Goal: Information Seeking & Learning: Find specific fact

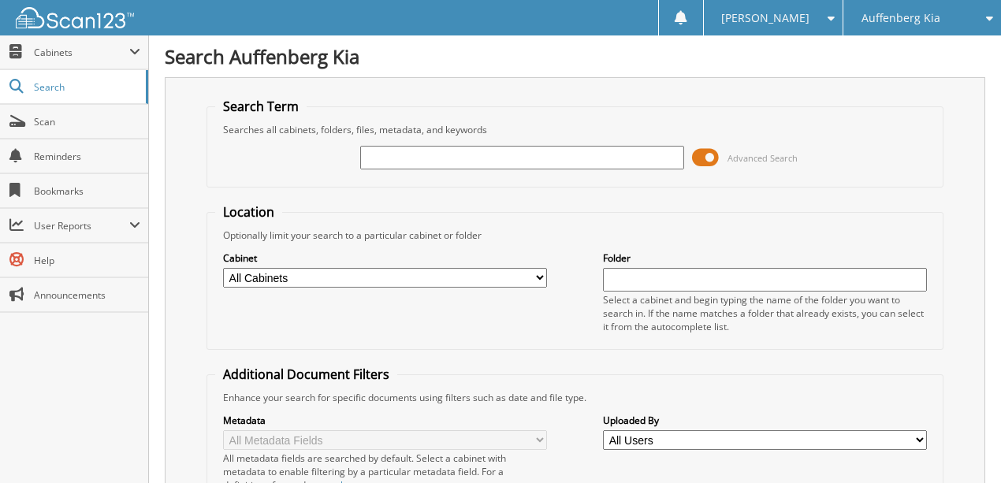
drag, startPoint x: 402, startPoint y: 153, endPoint x: 393, endPoint y: 150, distance: 10.0
click at [399, 152] on input "text" at bounding box center [522, 158] width 324 height 24
type input "kh659334"
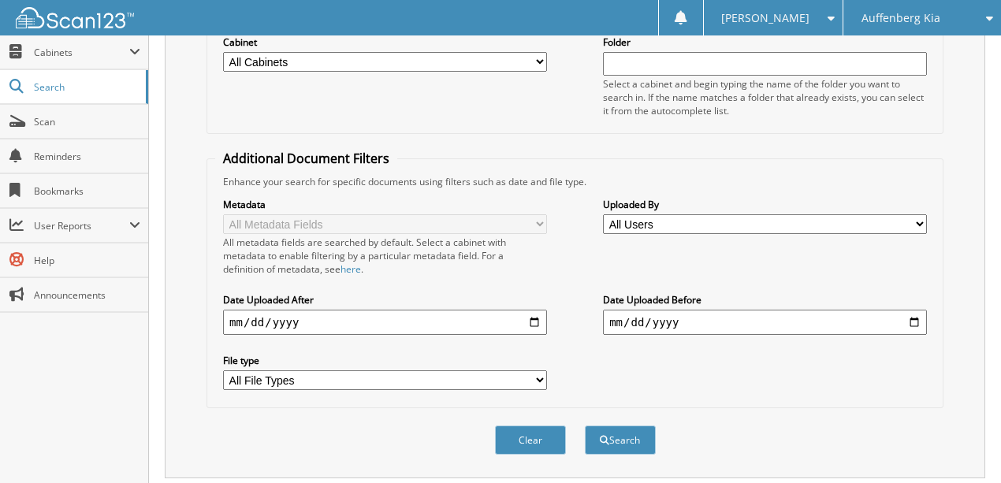
scroll to position [300, 0]
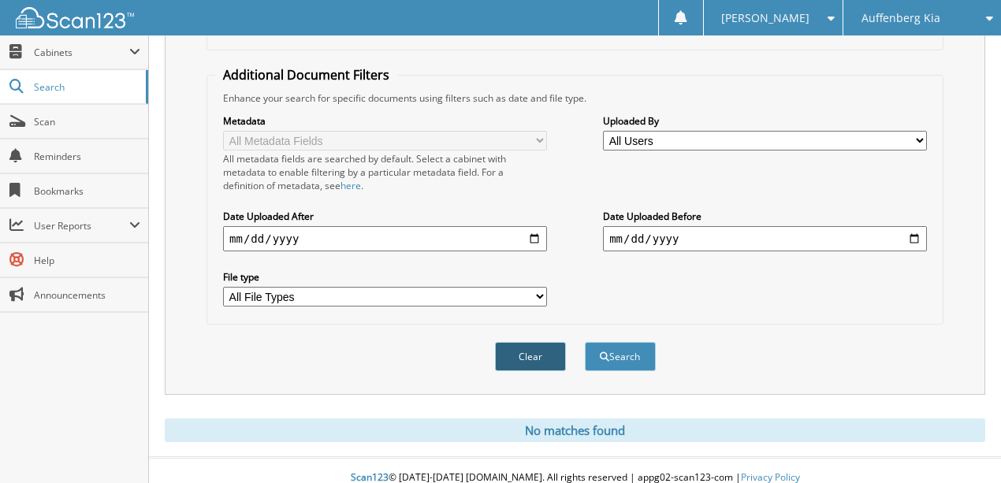
click at [530, 342] on button "Clear" at bounding box center [530, 356] width 71 height 29
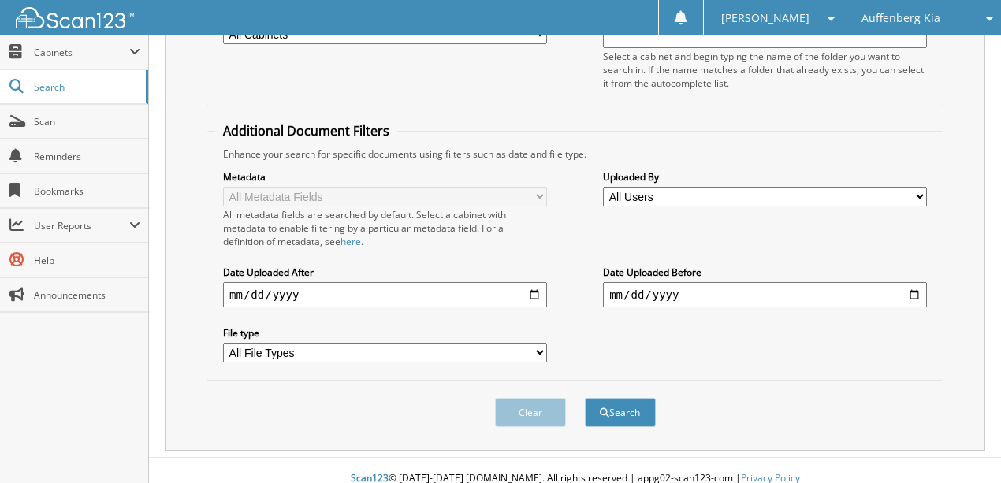
scroll to position [0, 0]
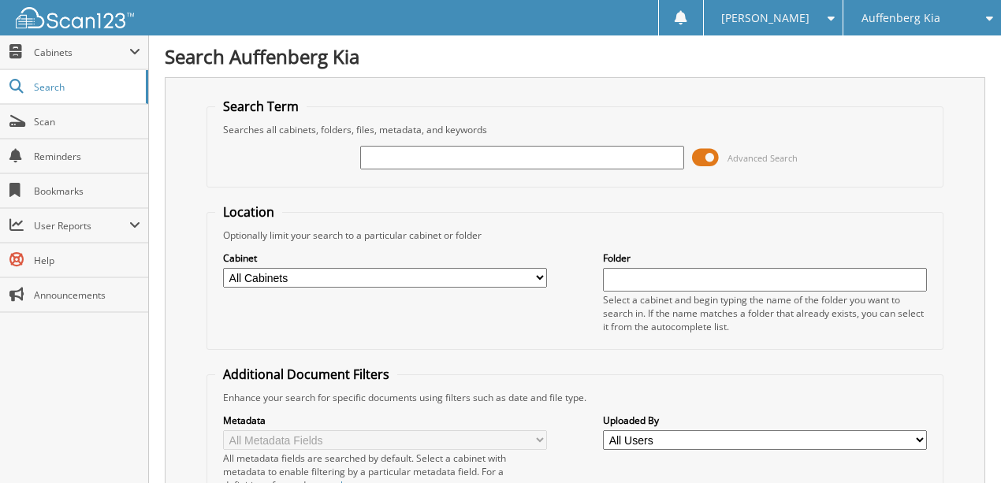
click at [380, 159] on input "text" at bounding box center [522, 158] width 324 height 24
type input "KH659334"
click at [903, 13] on span "Auffenberg Kia" at bounding box center [901, 17] width 79 height 9
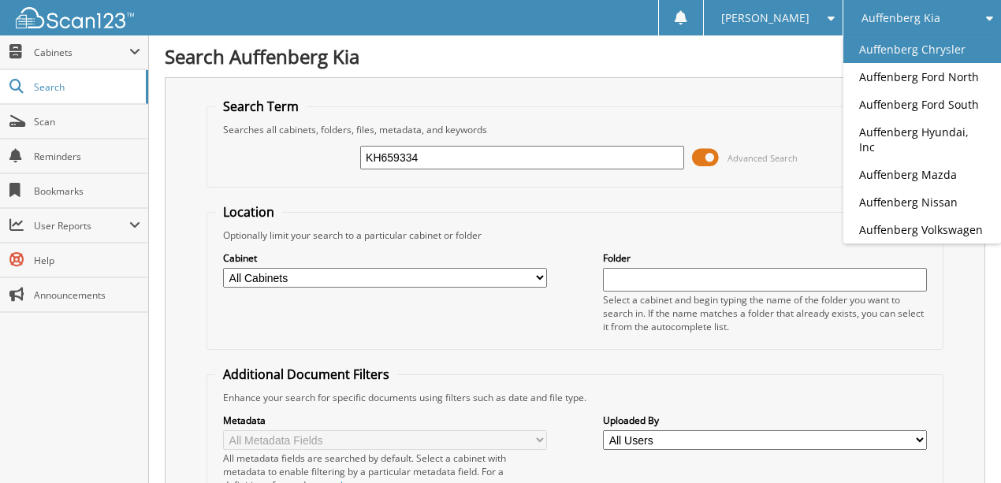
click at [901, 54] on link "Auffenberg Chrysler" at bounding box center [923, 49] width 158 height 28
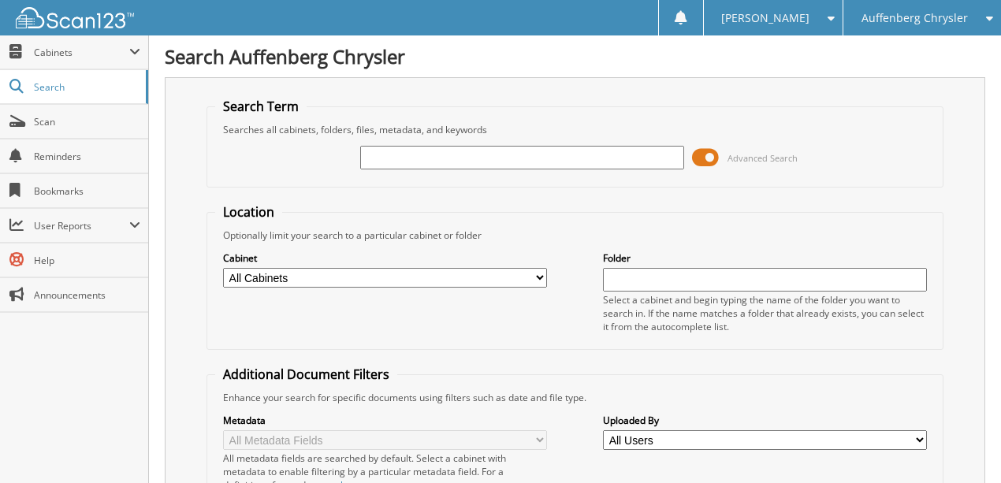
click at [430, 163] on input "text" at bounding box center [522, 158] width 324 height 24
type input "KH659334"
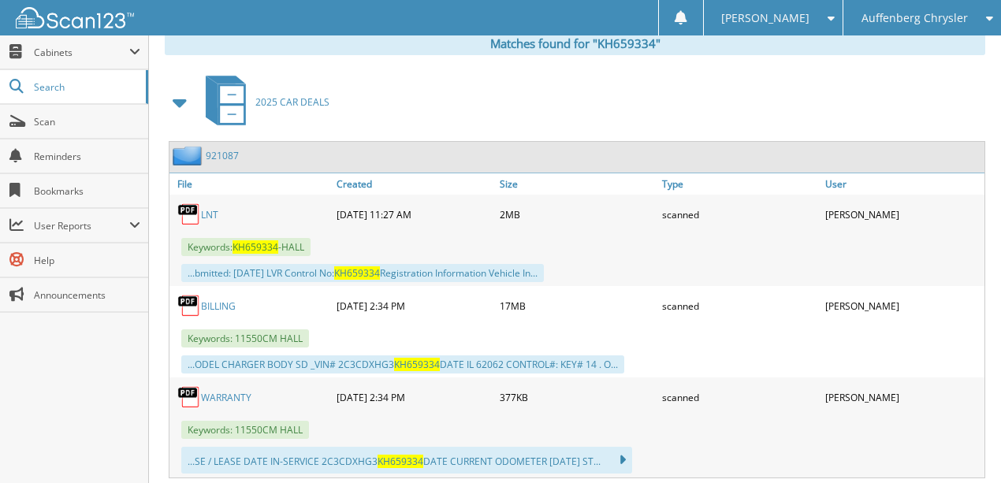
scroll to position [708, 0]
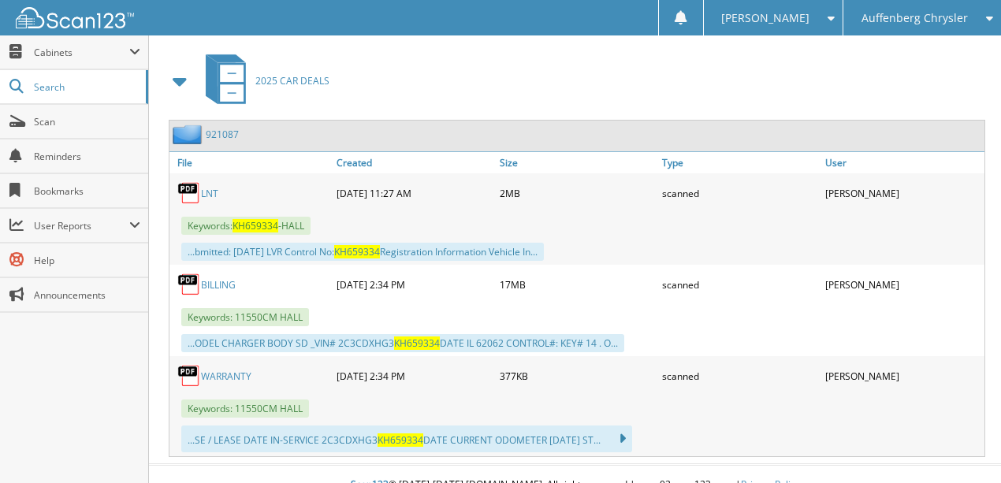
click at [207, 187] on link "LNT" at bounding box center [209, 193] width 17 height 13
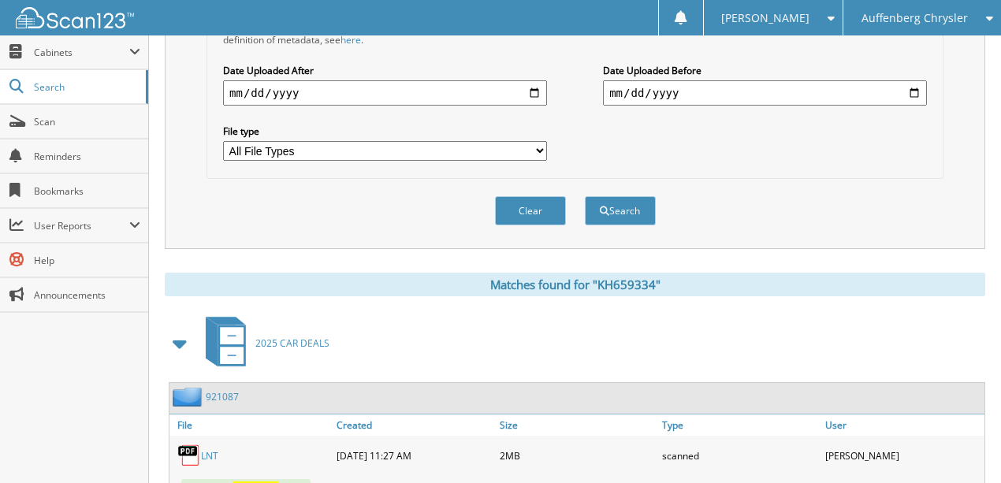
click at [519, 196] on button "Clear" at bounding box center [530, 210] width 71 height 29
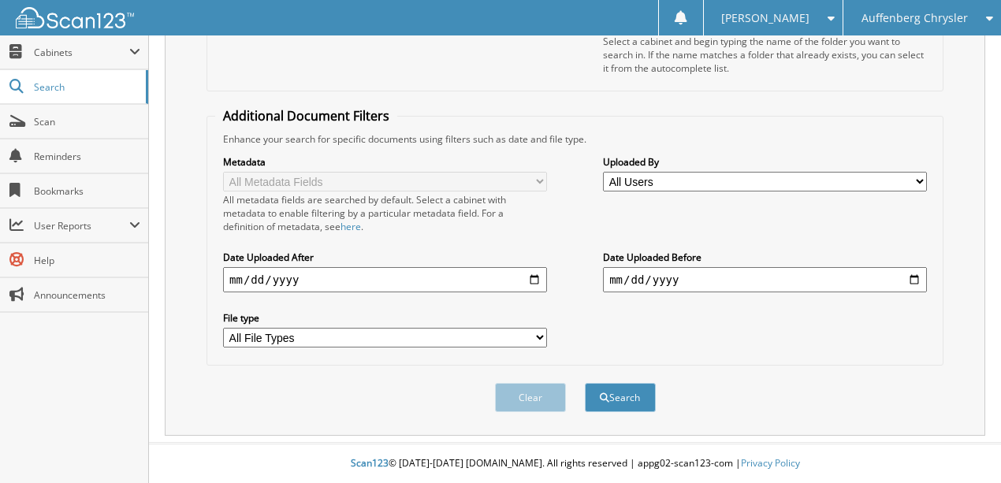
scroll to position [244, 0]
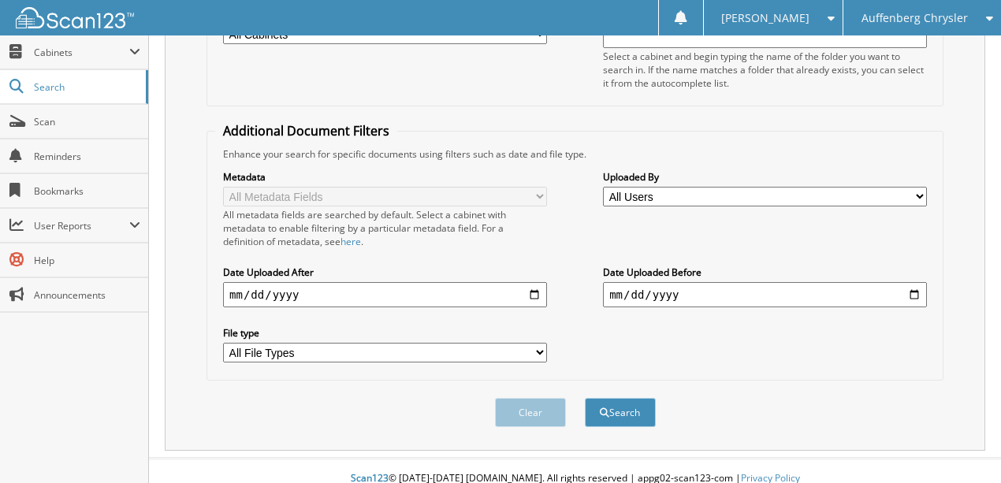
click at [932, 14] on span "Auffenberg Chrysler" at bounding box center [915, 17] width 106 height 9
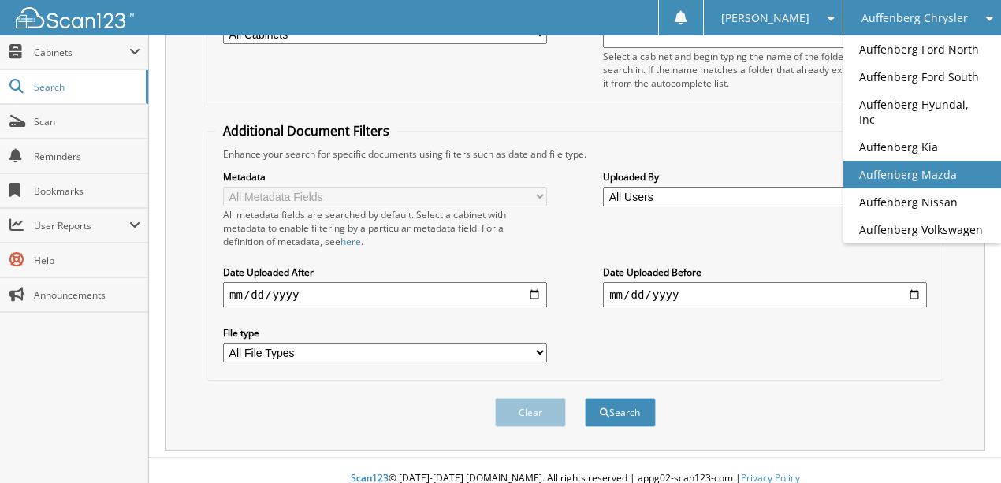
click at [959, 161] on link "Auffenberg Mazda" at bounding box center [923, 175] width 158 height 28
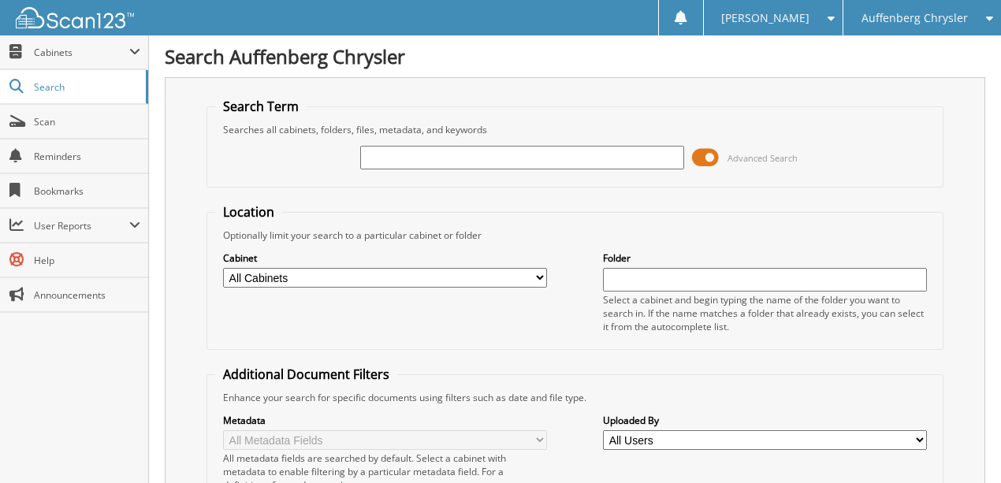
click at [422, 151] on input "text" at bounding box center [522, 158] width 324 height 24
type input "KH659334"
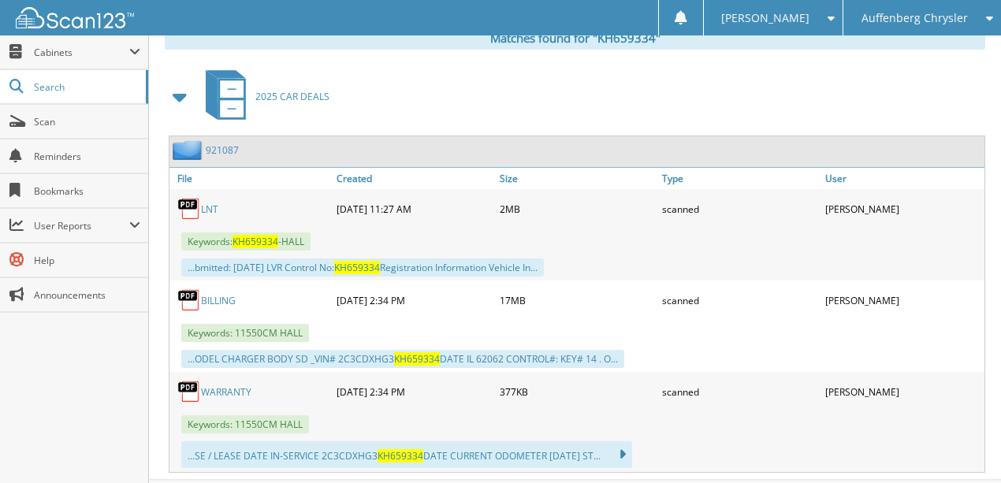
scroll to position [708, 0]
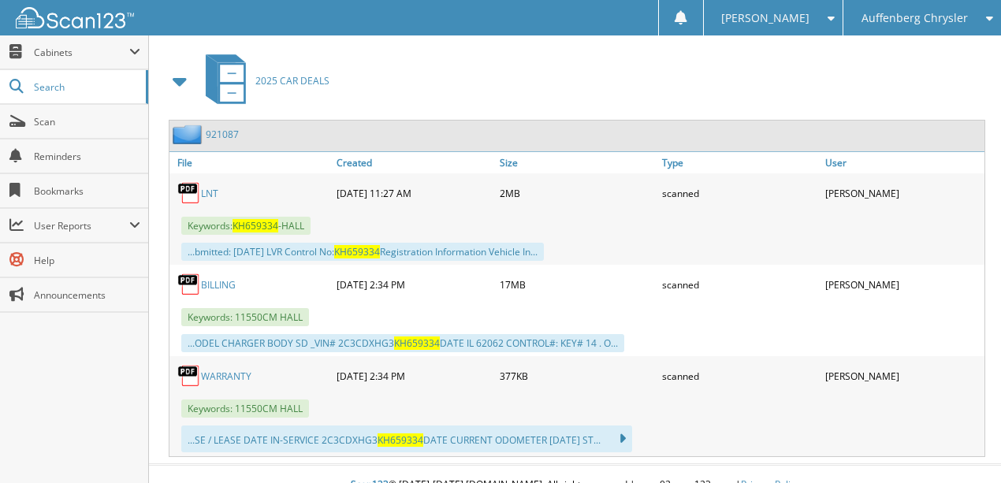
click at [206, 187] on link "LNT" at bounding box center [209, 193] width 17 height 13
click at [214, 278] on link "BILLING" at bounding box center [218, 284] width 35 height 13
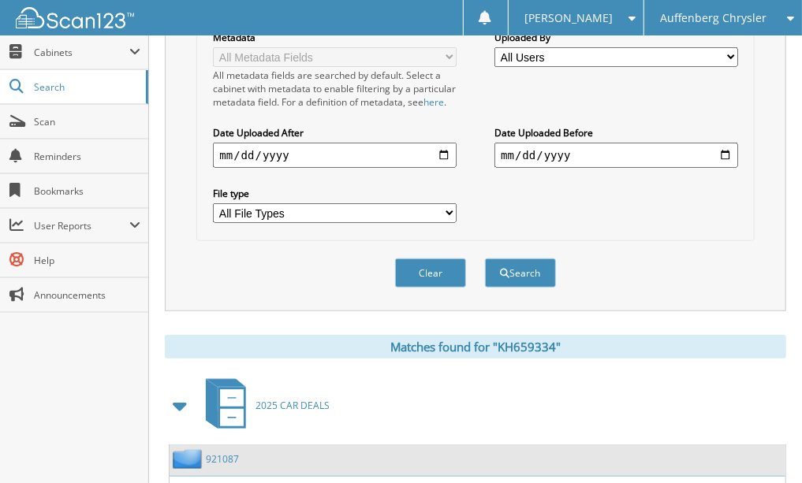
scroll to position [418, 0]
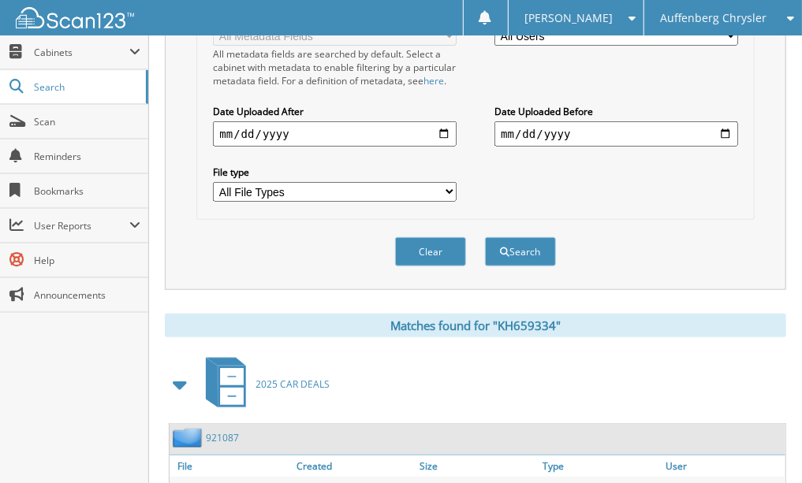
click at [421, 252] on button "Clear" at bounding box center [430, 251] width 71 height 29
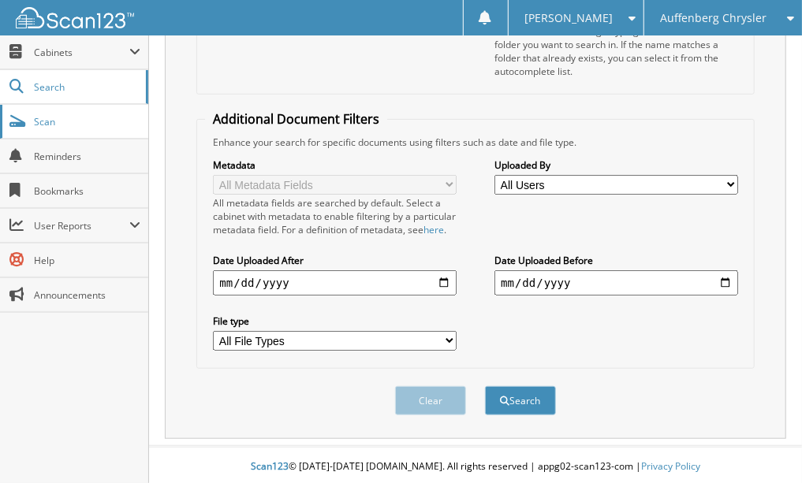
click at [76, 134] on link "Scan" at bounding box center [74, 122] width 148 height 34
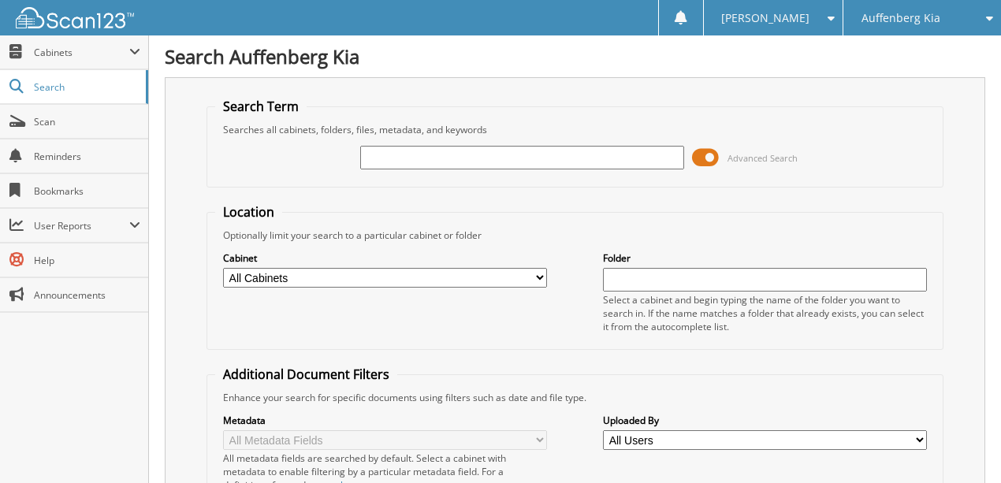
click at [405, 157] on input "text" at bounding box center [522, 158] width 324 height 24
type input "[PERSON_NAME]"
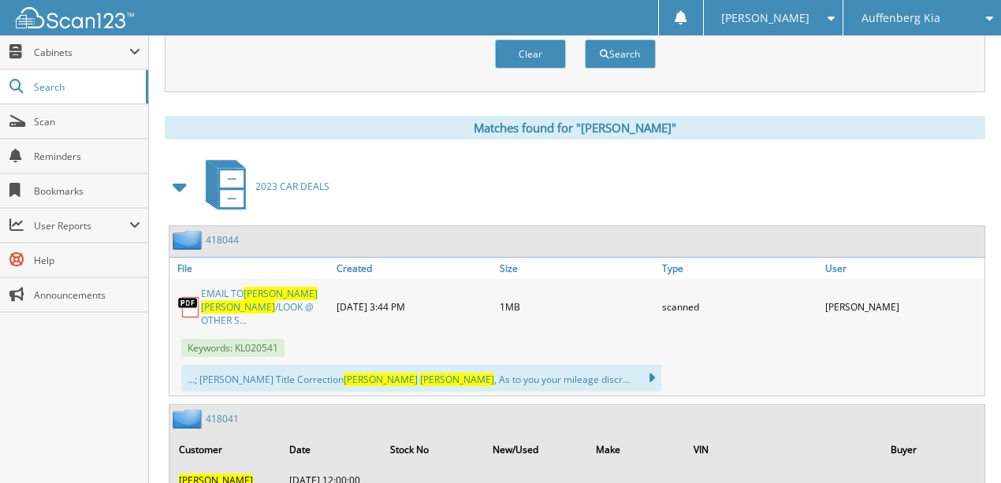
scroll to position [578, 0]
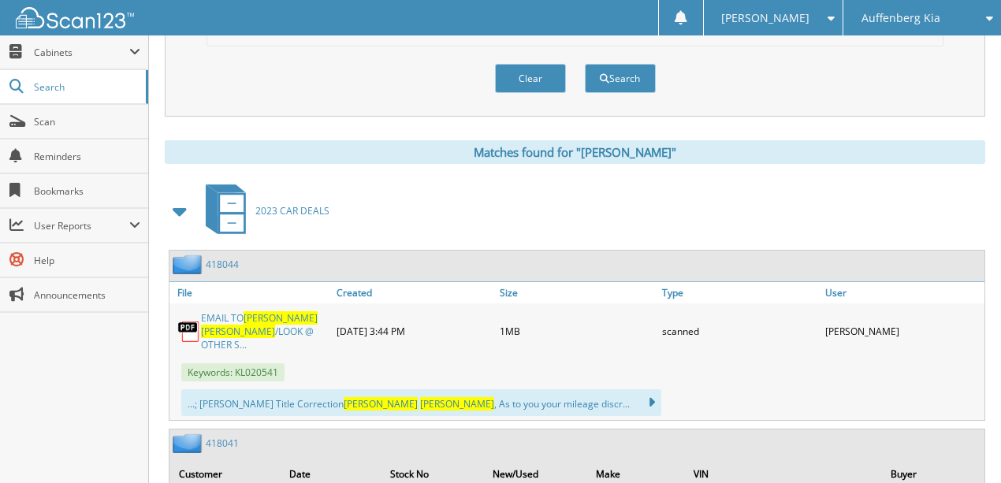
click at [234, 311] on link "EMAIL TO [PERSON_NAME] /LOOK @ OTHER S..." at bounding box center [265, 331] width 128 height 40
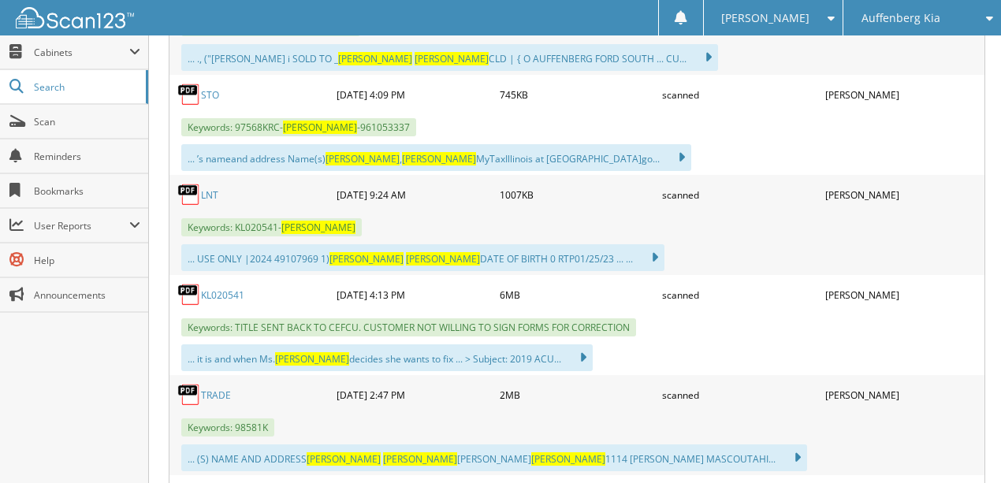
scroll to position [1110, 0]
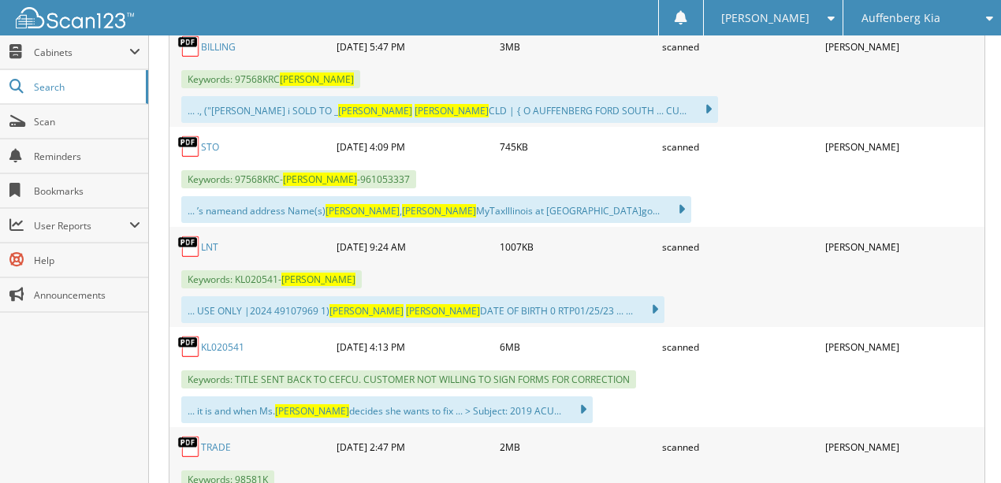
click at [208, 241] on link "LNT" at bounding box center [209, 247] width 17 height 13
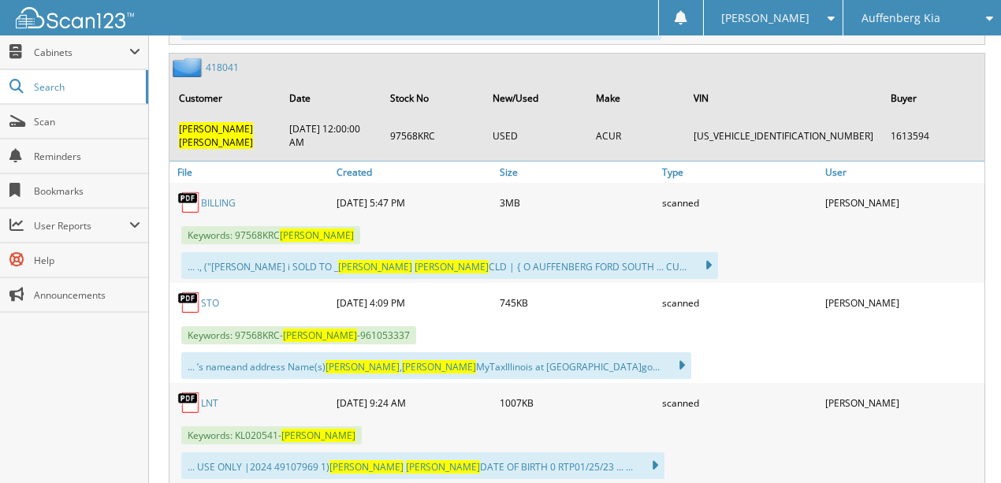
scroll to position [953, 0]
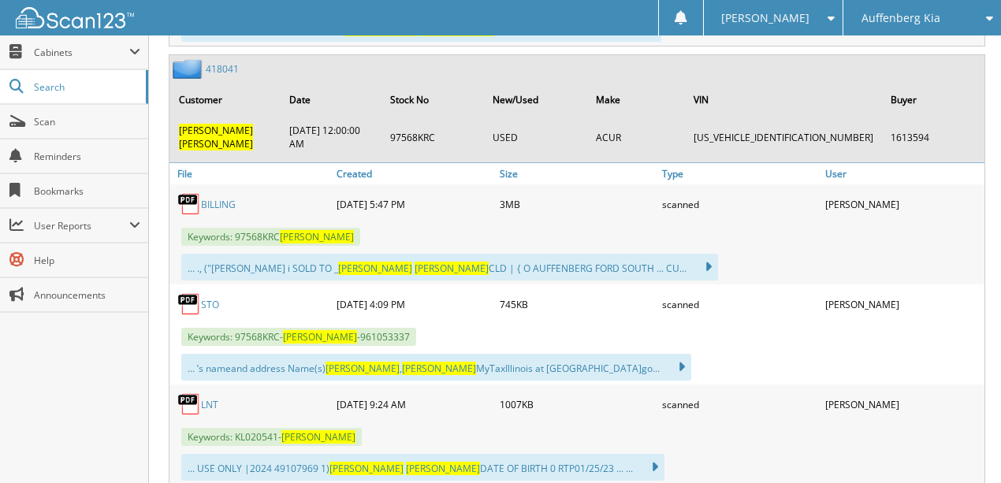
click at [221, 198] on link "BILLING" at bounding box center [218, 204] width 35 height 13
click at [214, 398] on link "LNT" at bounding box center [209, 404] width 17 height 13
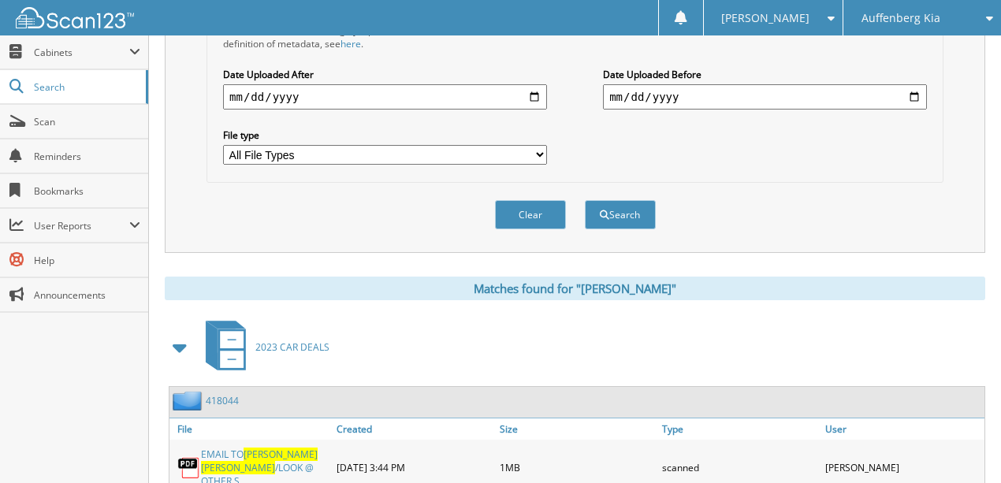
scroll to position [322, 0]
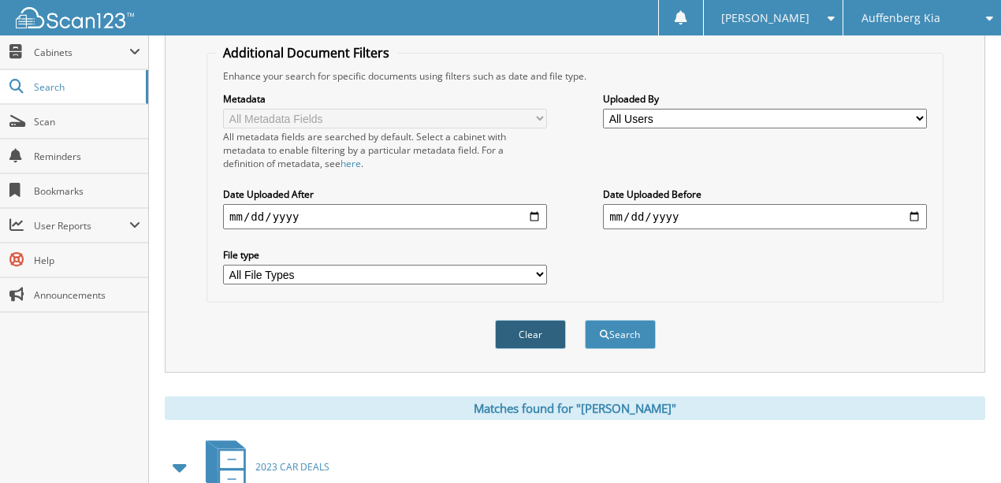
click at [538, 320] on button "Clear" at bounding box center [530, 334] width 71 height 29
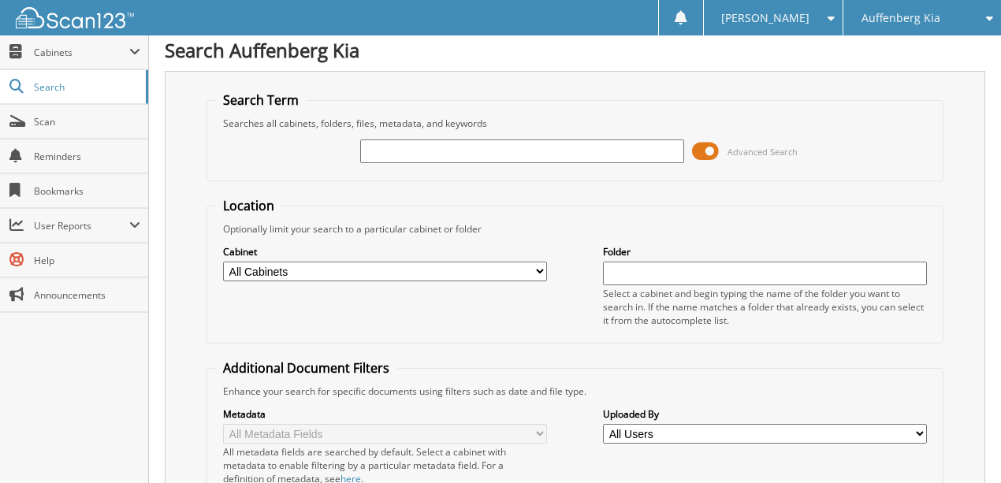
scroll to position [0, 0]
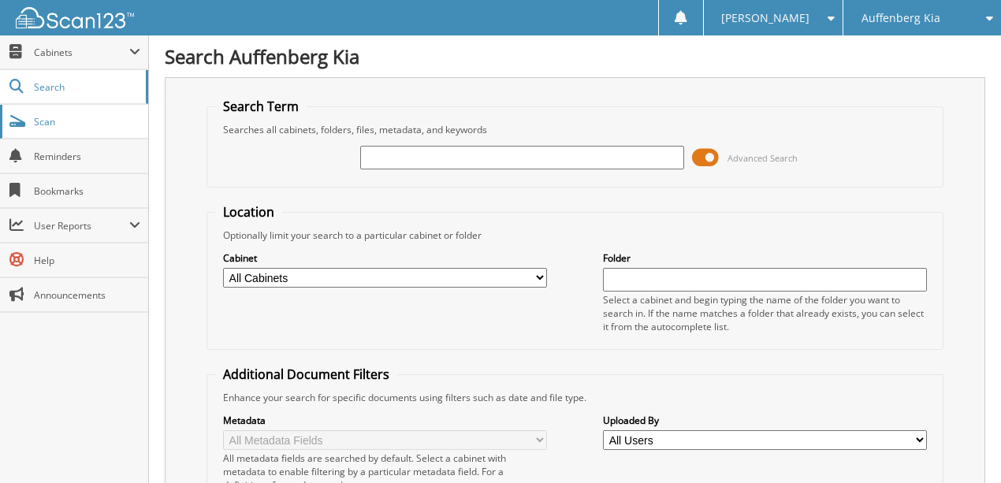
click at [65, 120] on span "Scan" at bounding box center [87, 121] width 106 height 13
